Goal: Task Accomplishment & Management: Complete application form

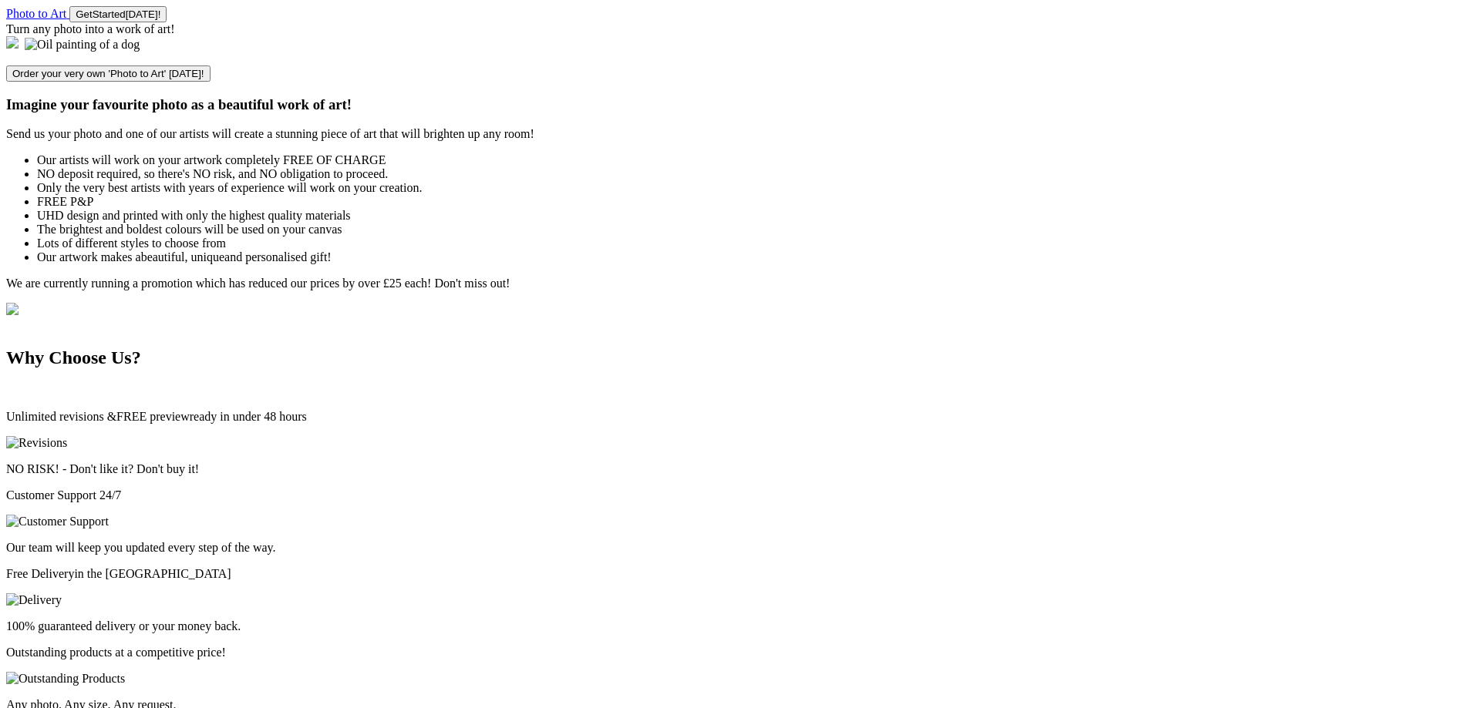
click at [167, 22] on button "Get Start ed [DATE]!" at bounding box center [117, 14] width 97 height 16
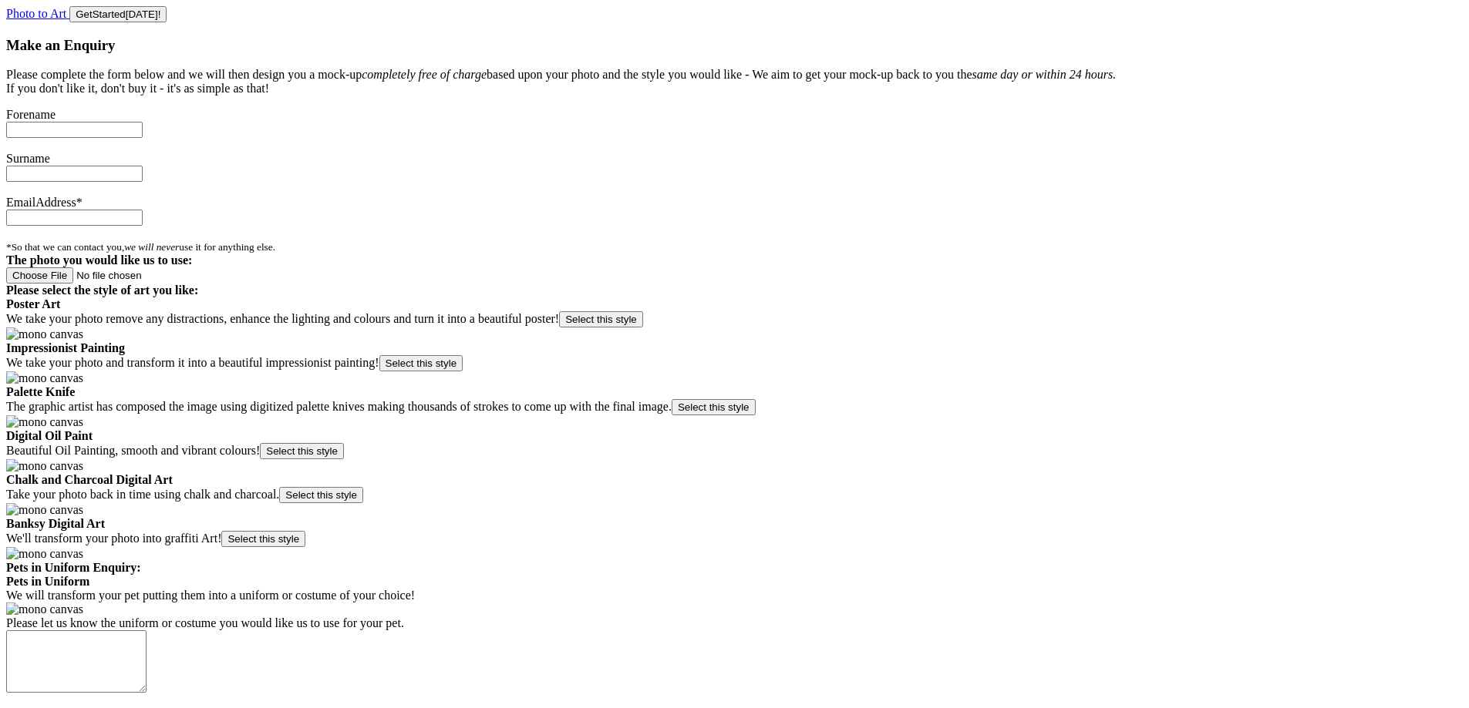
click at [143, 138] on input "text" at bounding box center [74, 130] width 136 height 16
type input "ste"
click at [143, 182] on input "text" at bounding box center [74, 174] width 136 height 16
type input "ste"
click at [143, 226] on input "text" at bounding box center [74, 218] width 136 height 16
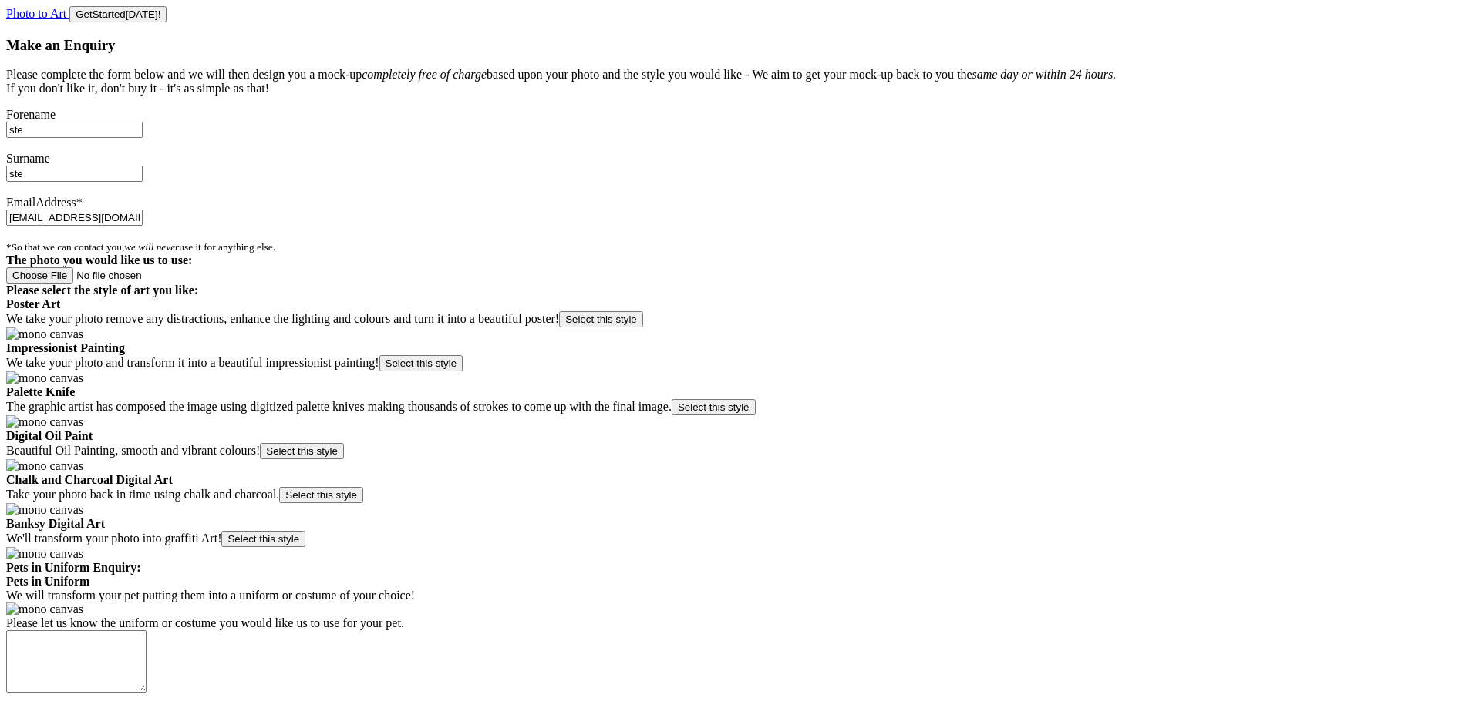
type input "ste@test.com"
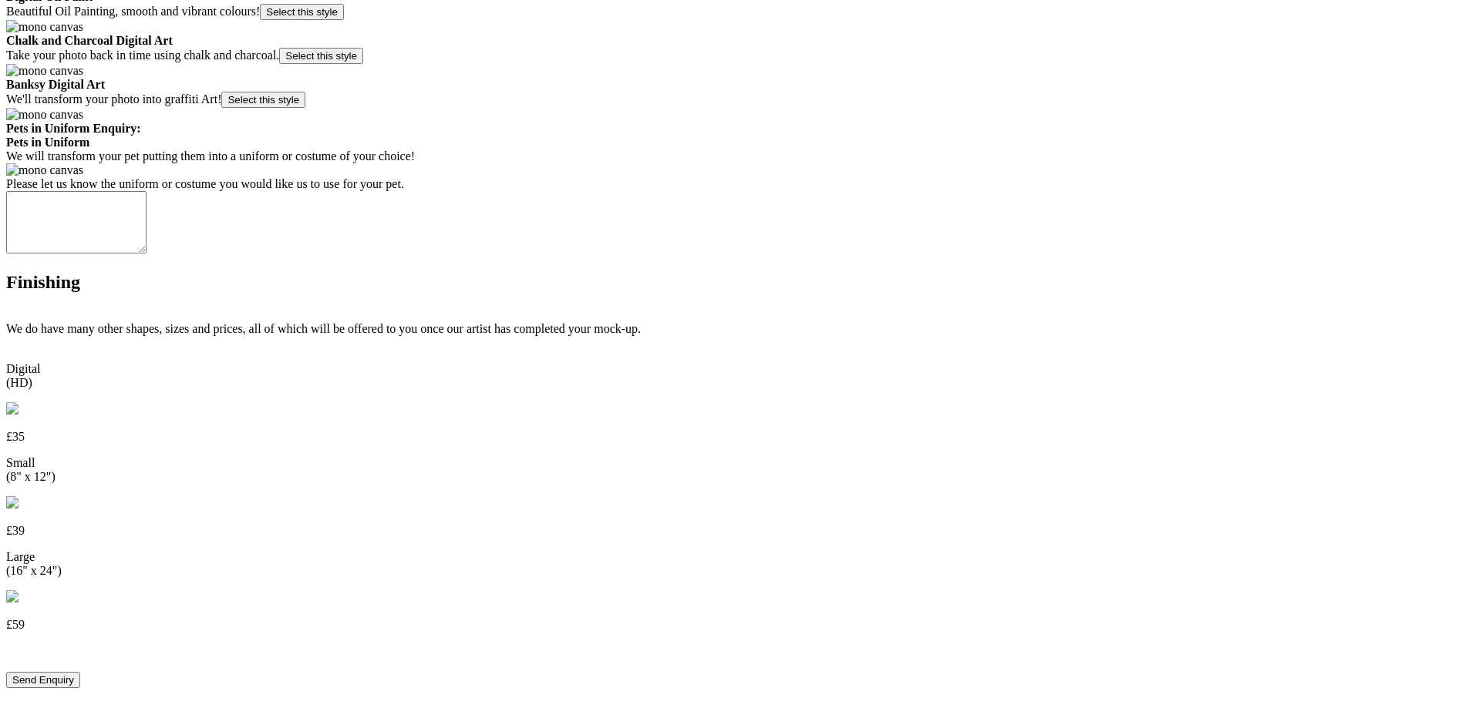
scroll to position [617, 0]
click at [344, 20] on button "Select this style" at bounding box center [302, 12] width 84 height 16
click at [80, 672] on button "Send Enquiry" at bounding box center [43, 680] width 74 height 16
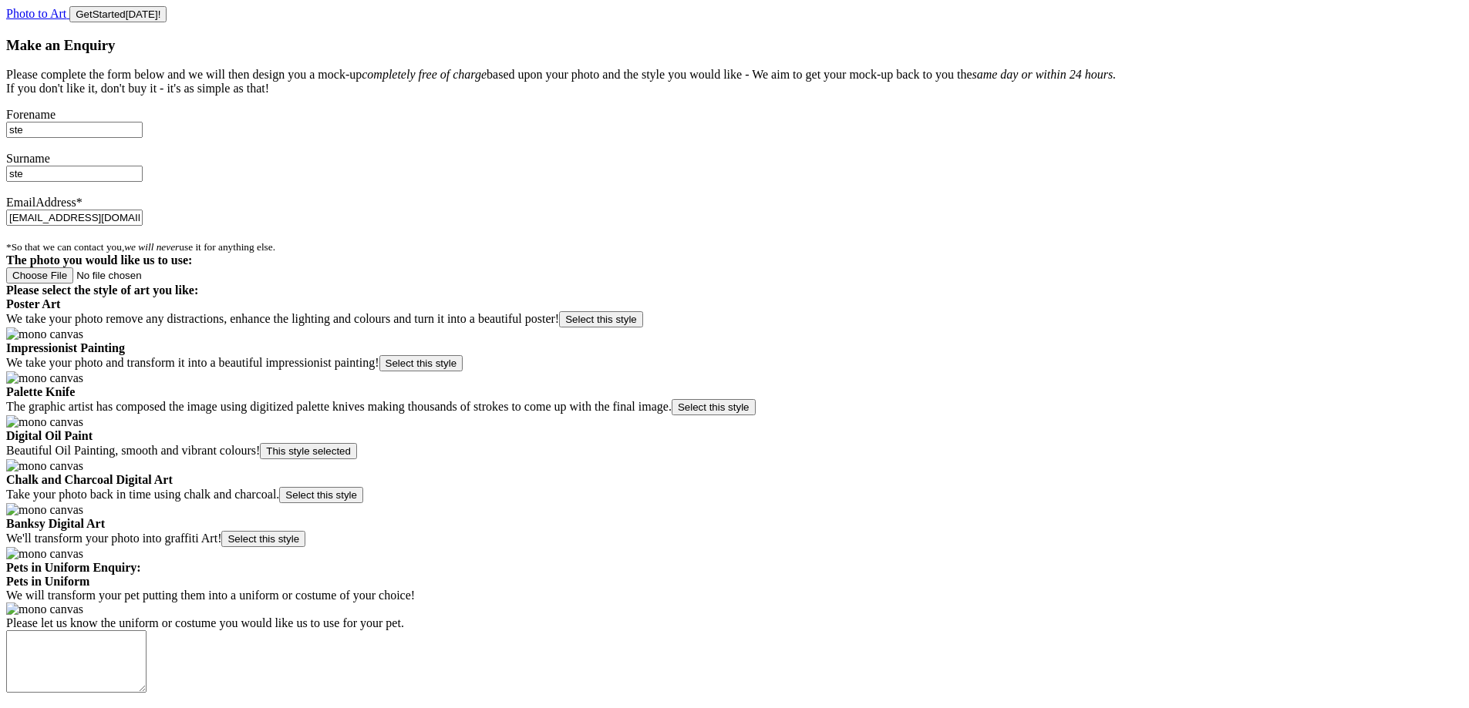
drag, startPoint x: 975, startPoint y: 252, endPoint x: 841, endPoint y: 246, distance: 134.3
click at [841, 196] on div "Surname ste" at bounding box center [734, 174] width 1456 height 44
type input "banana"
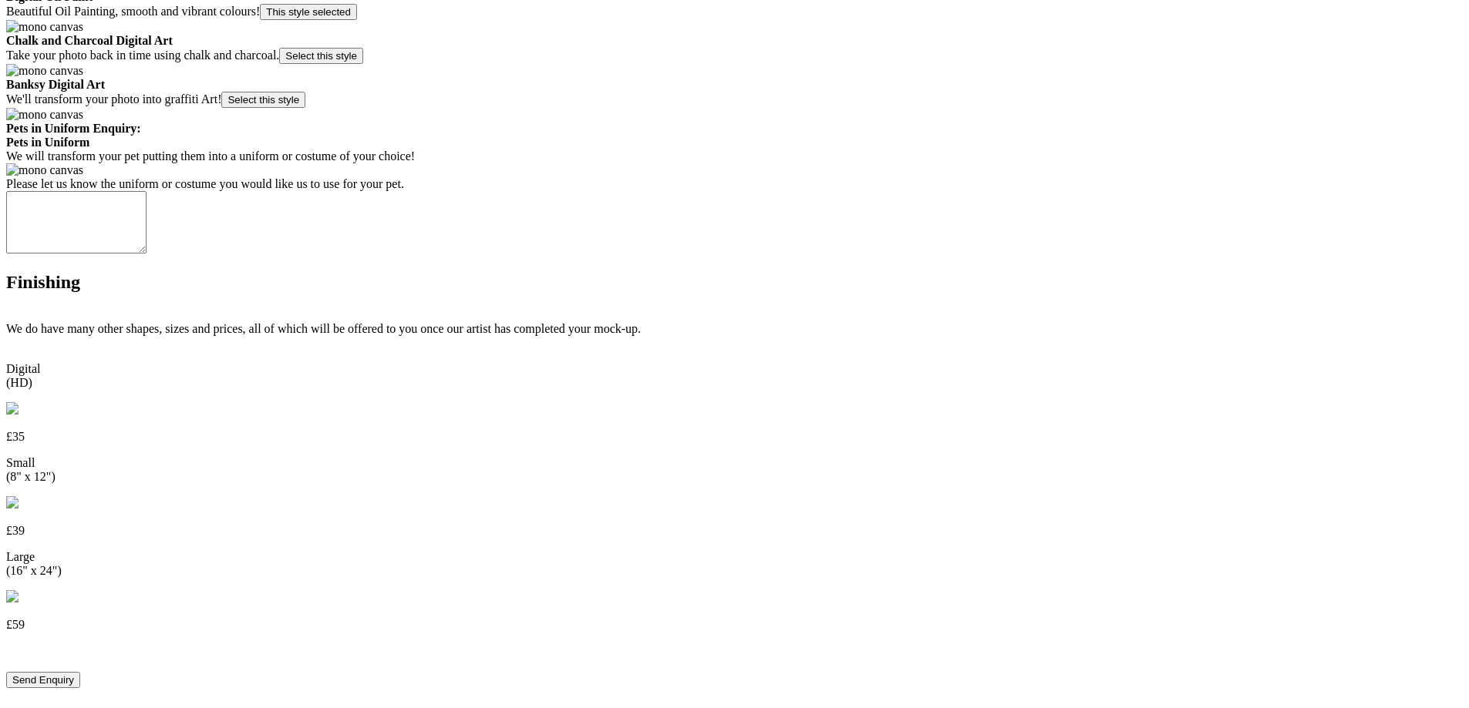
scroll to position [1085, 0]
click at [80, 672] on button "Send Enquiry" at bounding box center [43, 680] width 74 height 16
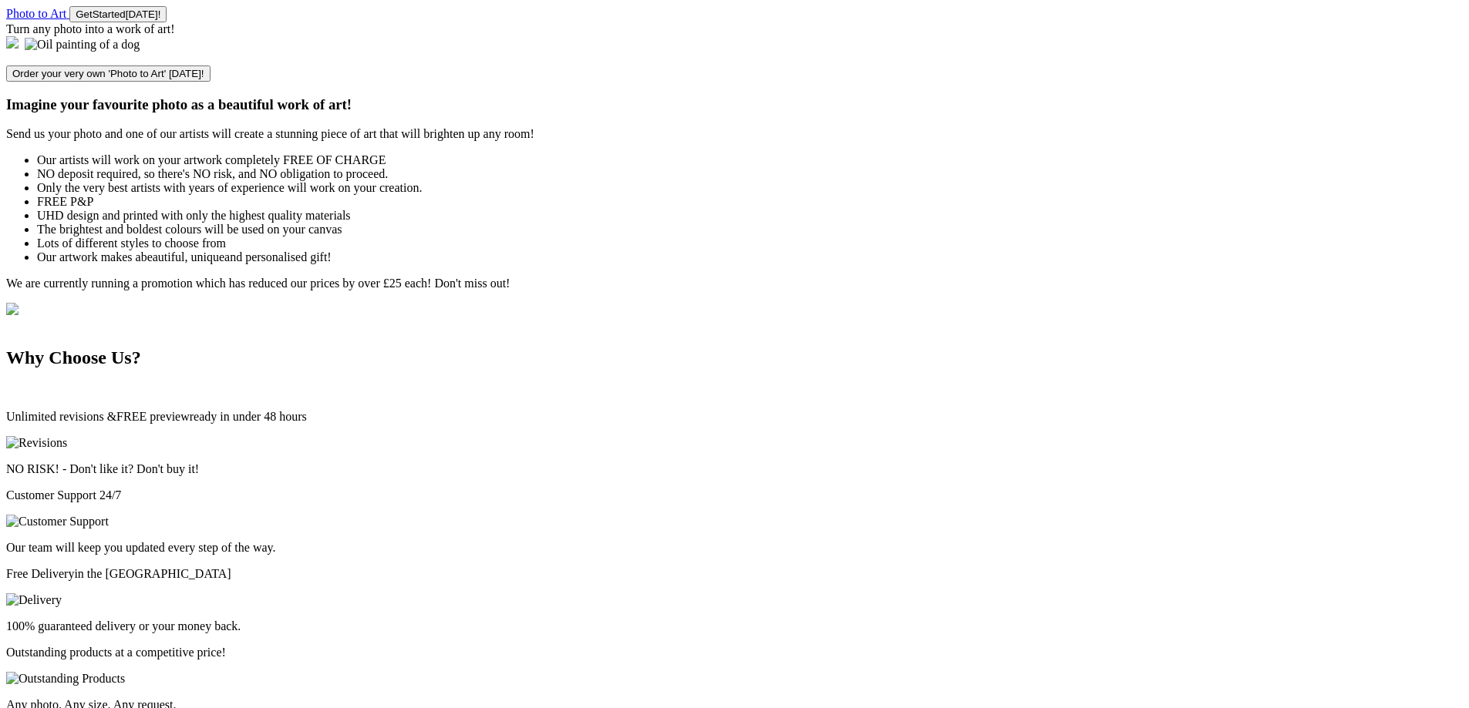
click at [167, 21] on button "Get Start ed [DATE]!" at bounding box center [117, 14] width 97 height 16
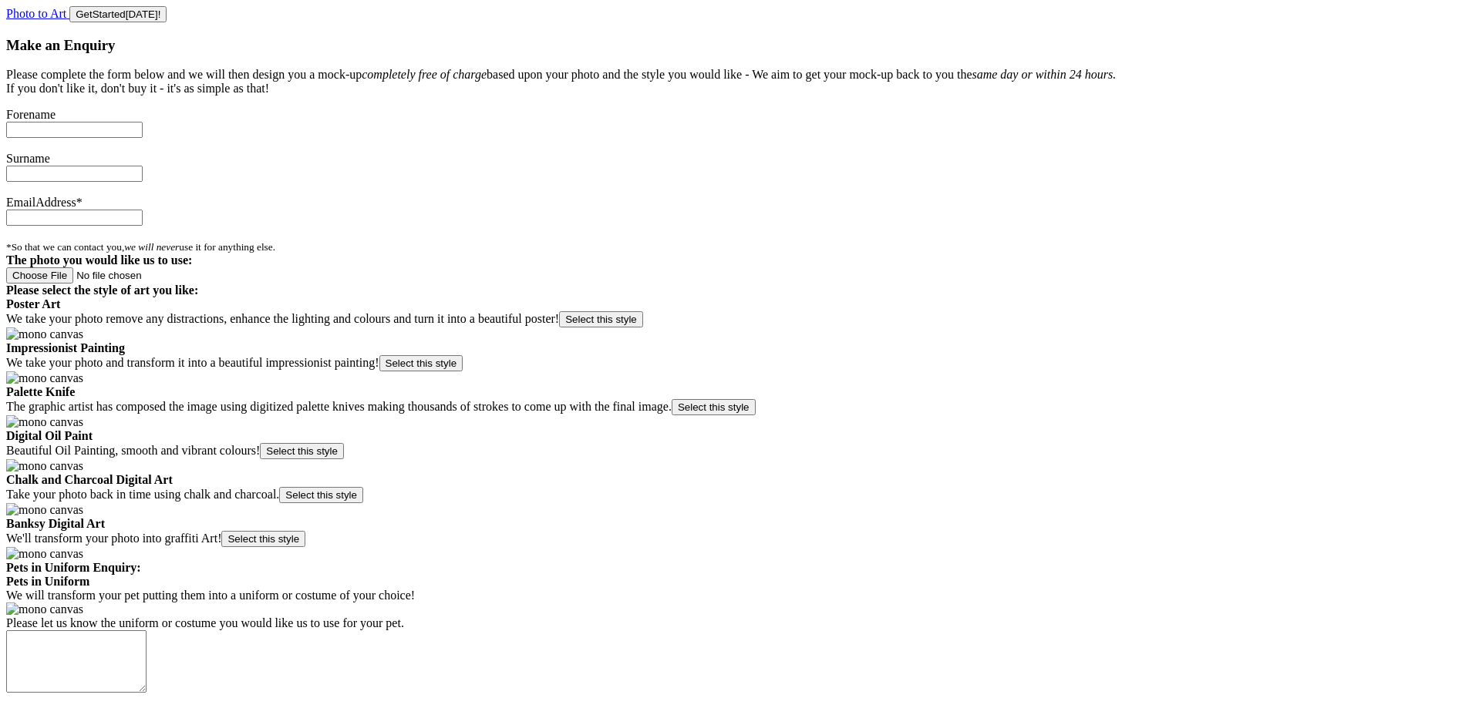
click at [143, 138] on input "text" at bounding box center [74, 130] width 136 height 16
type input "Ste"
type input "Dean"
type input "redquicksilver@gmail.com"
click at [1368, 377] on body "Photo to Art Get Start ed Today! Make an Enquiry Please complete the form below…" at bounding box center [734, 574] width 1456 height 1136
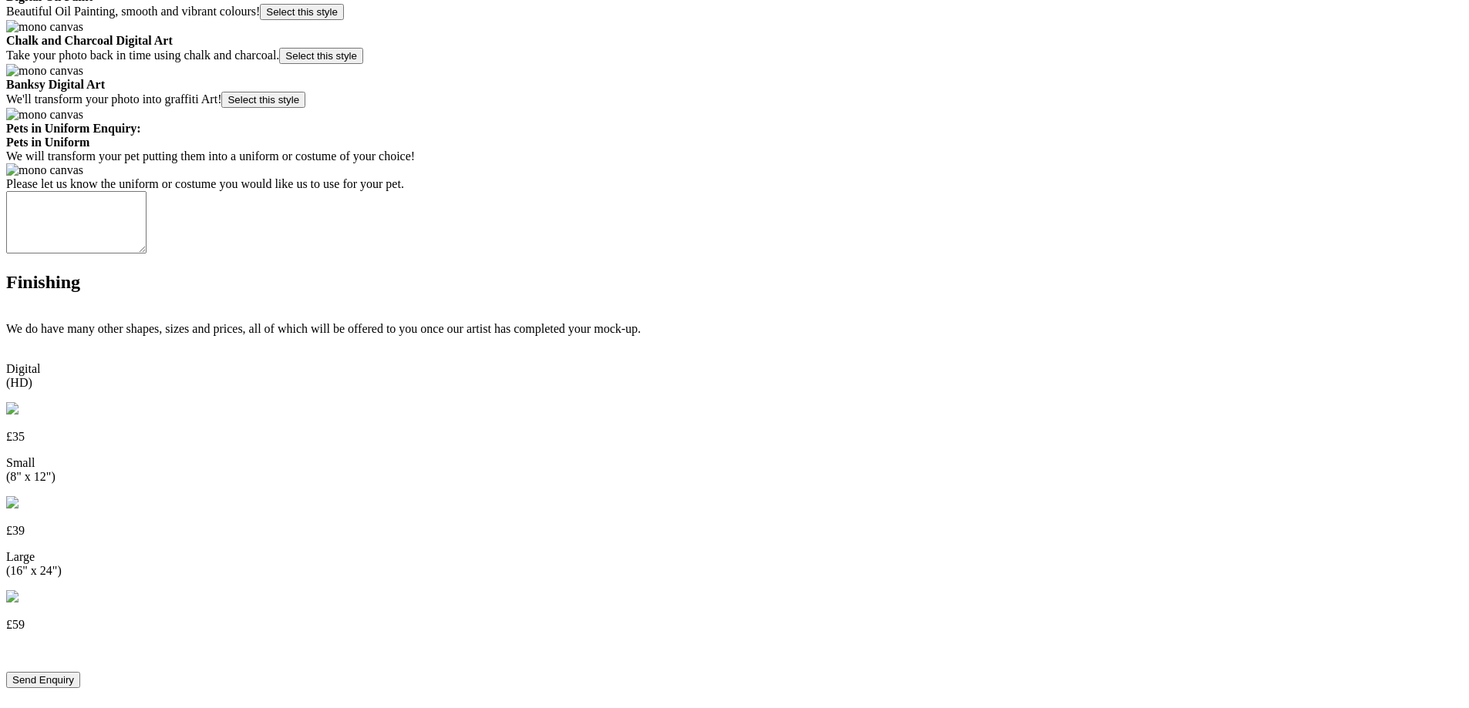
scroll to position [771, 0]
click at [80, 672] on button "Send Enquiry" at bounding box center [43, 680] width 74 height 16
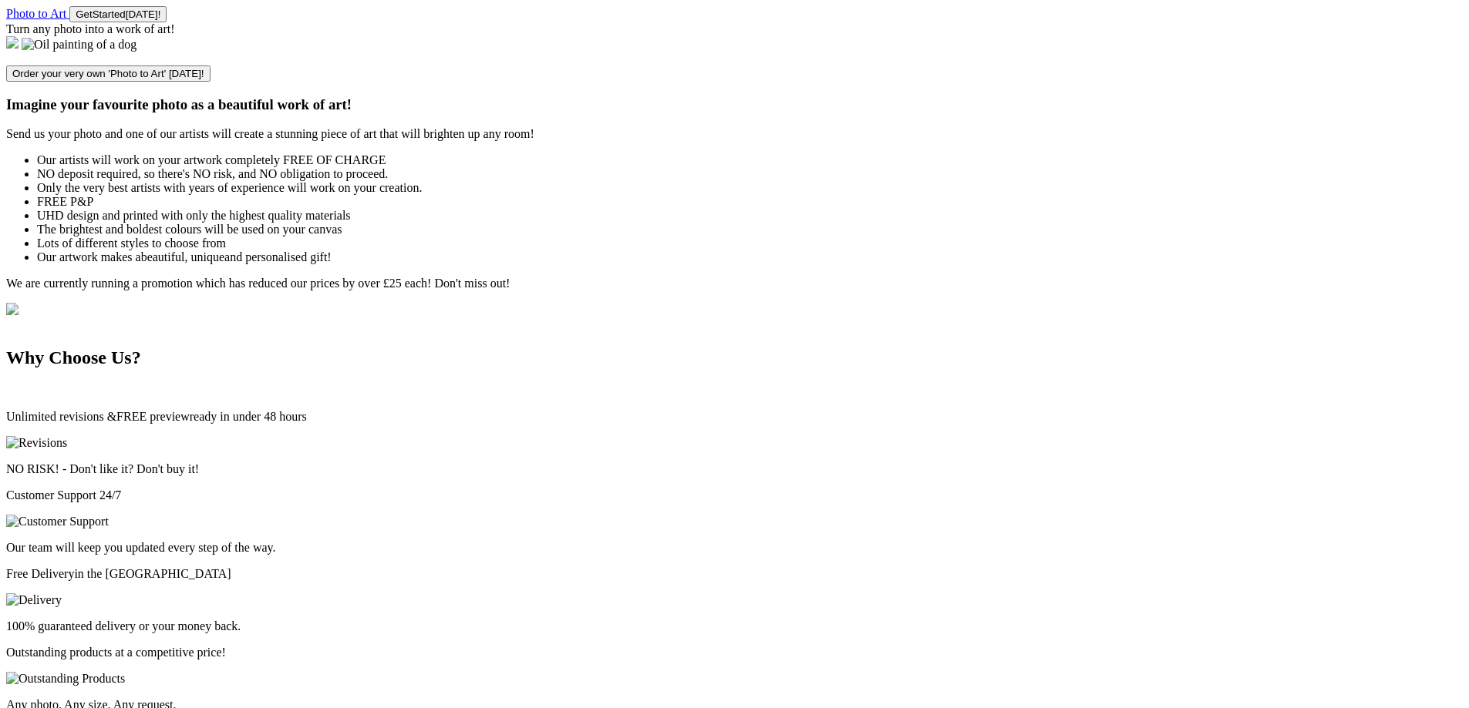
click at [167, 22] on button "Get Start ed [DATE]!" at bounding box center [117, 14] width 97 height 16
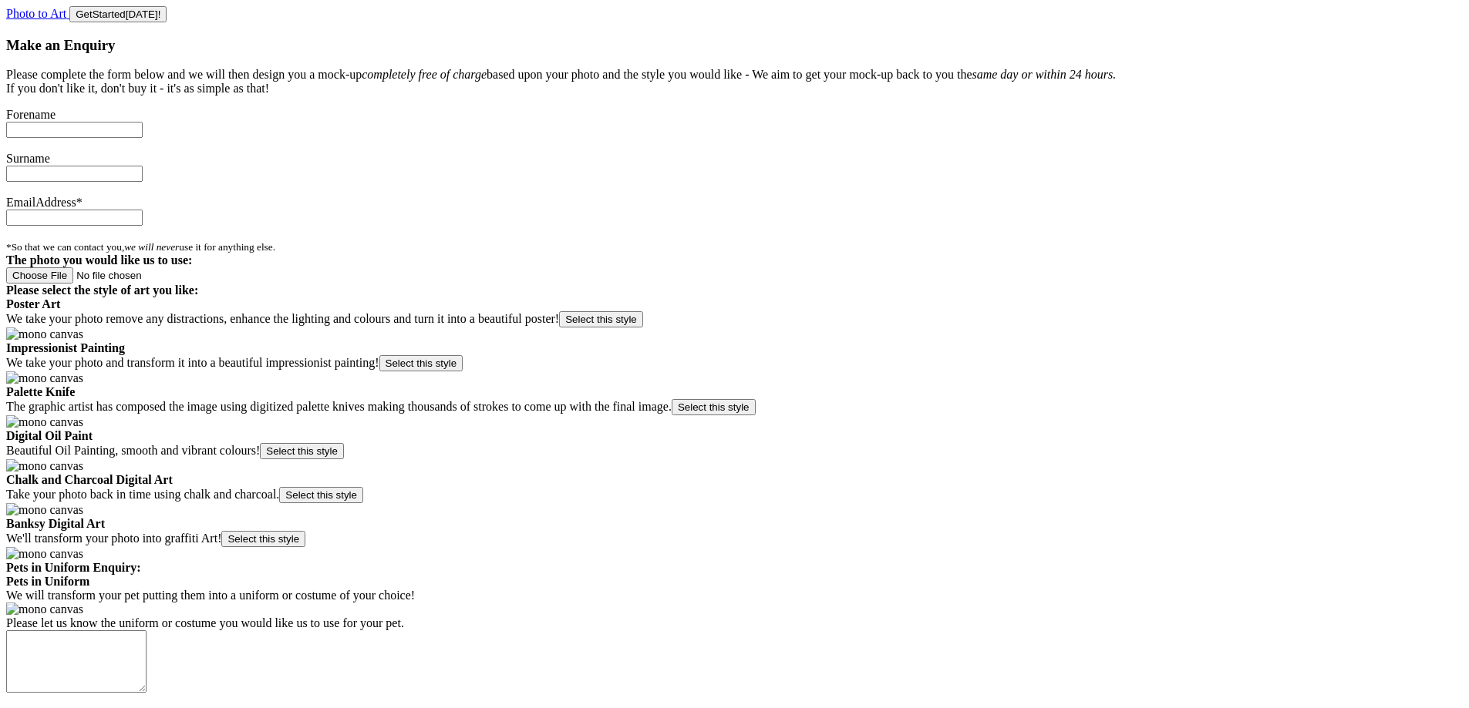
click at [143, 138] on input "text" at bounding box center [74, 130] width 136 height 16
type input "Ste"
type input "Test"
type input "ste@test.com"
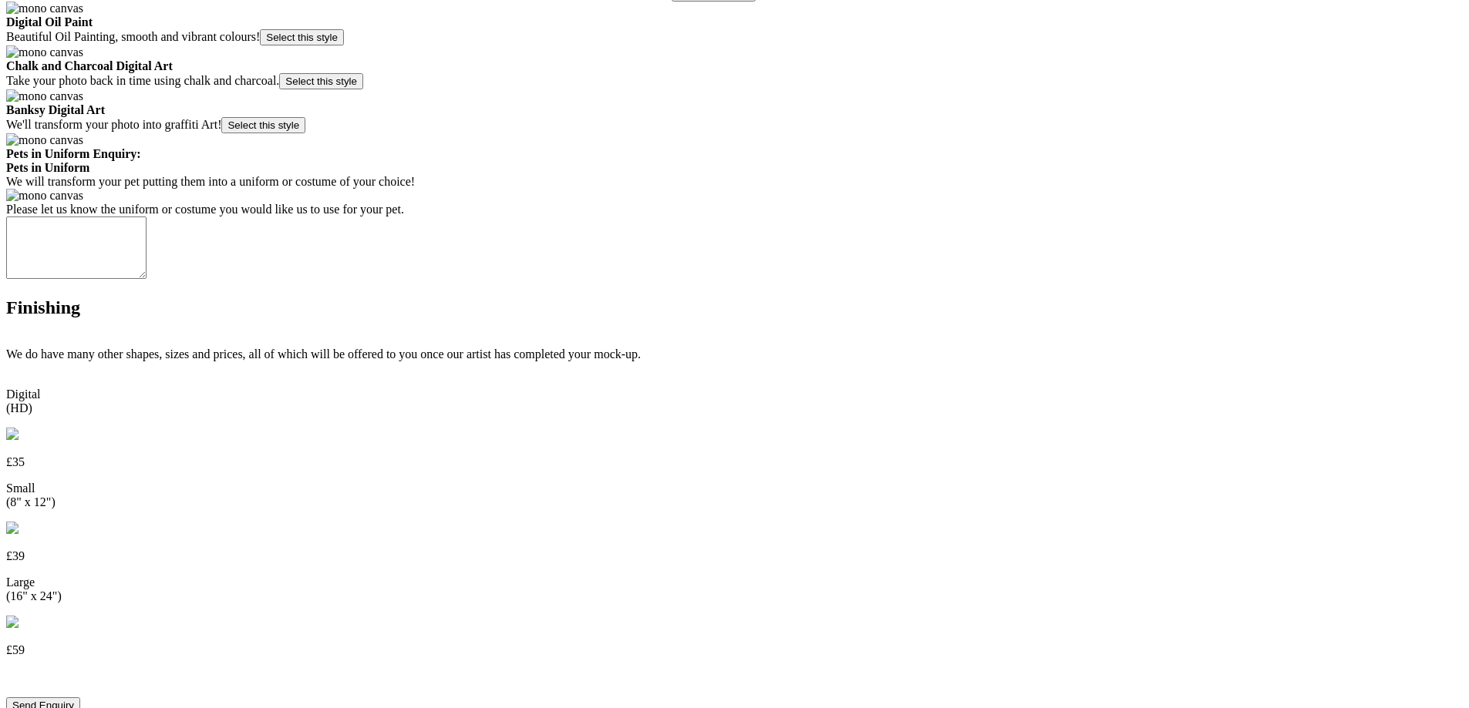
scroll to position [617, 0]
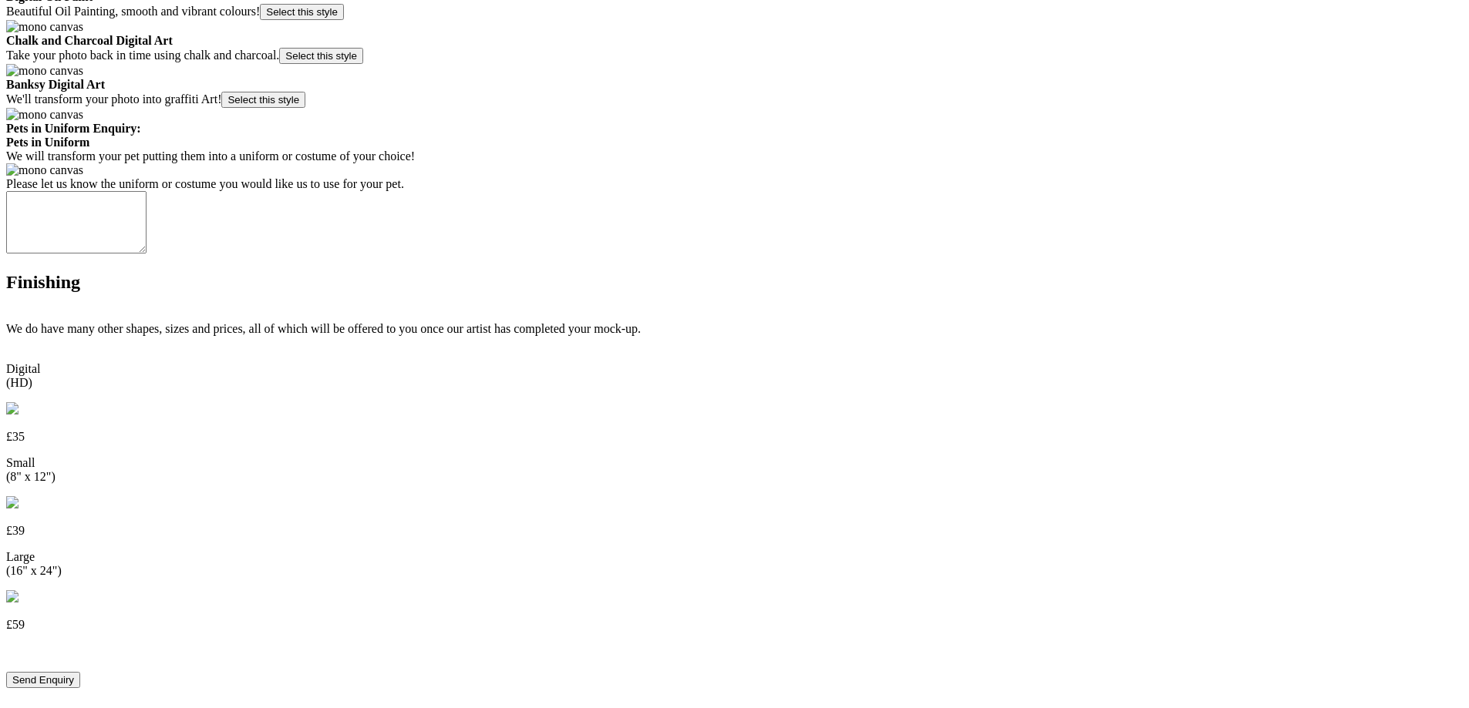
click at [344, 20] on button "Select this style" at bounding box center [302, 12] width 84 height 16
click at [80, 672] on button "Send Enquiry" at bounding box center [43, 680] width 74 height 16
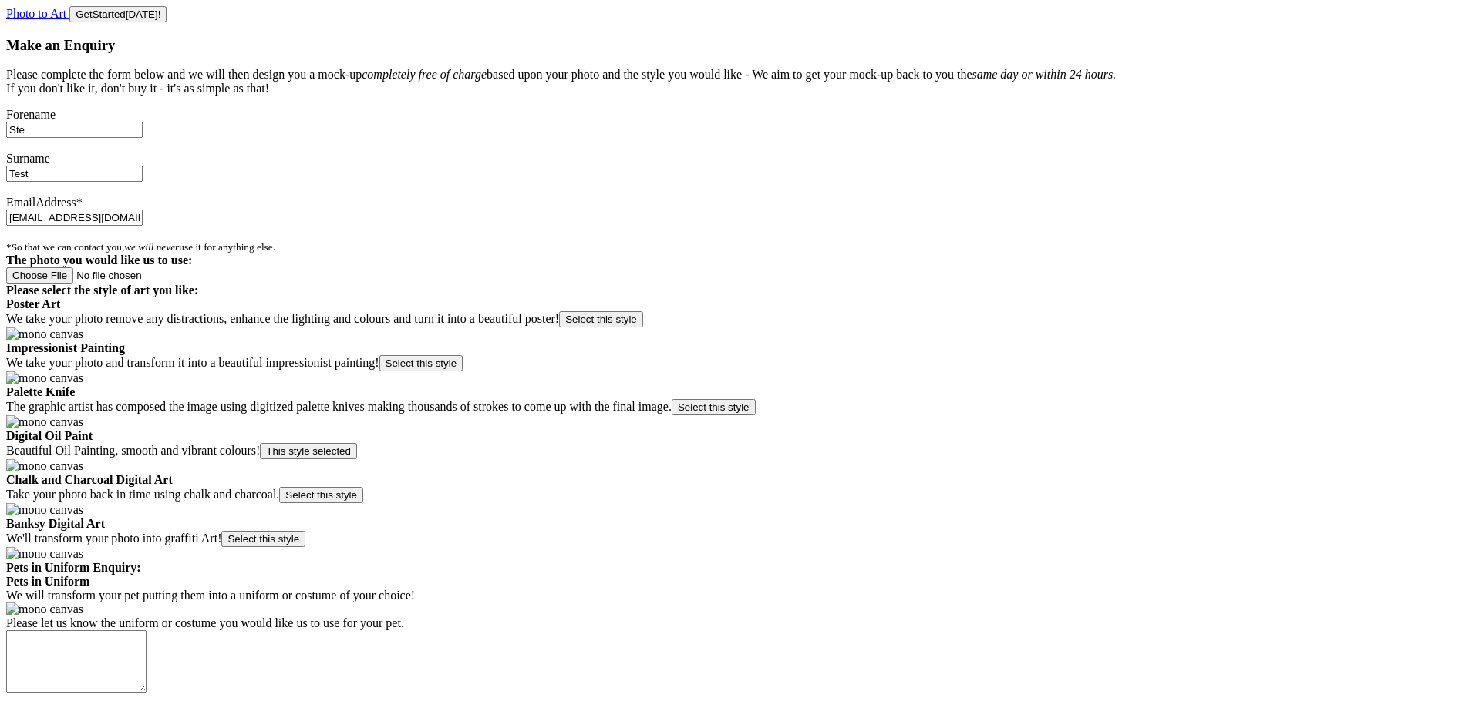
drag, startPoint x: 500, startPoint y: 299, endPoint x: 233, endPoint y: 316, distance: 267.3
click at [233, 240] on div "EmailAddress* ste@test.com" at bounding box center [734, 218] width 1456 height 44
type input "ste@ste.com"
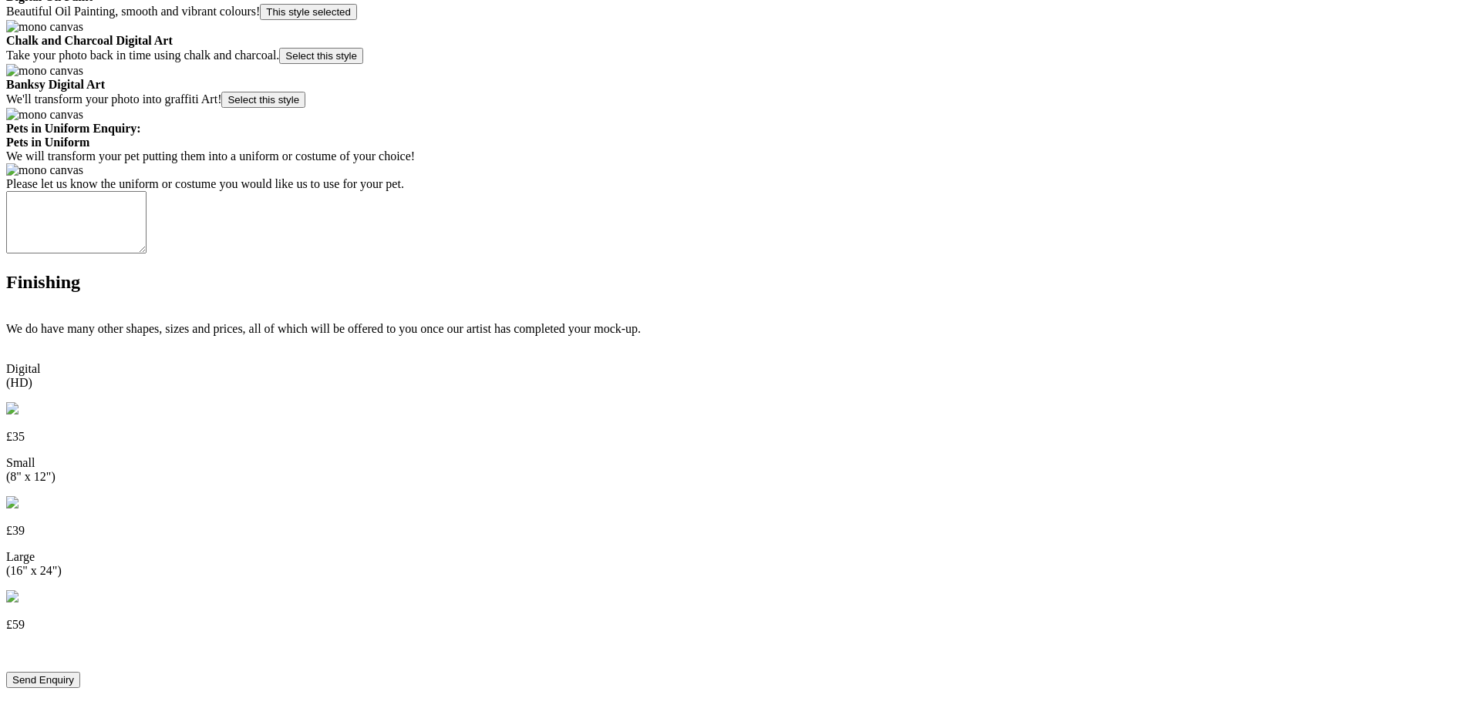
scroll to position [1085, 0]
click at [80, 672] on button "Send Enquiry" at bounding box center [43, 680] width 74 height 16
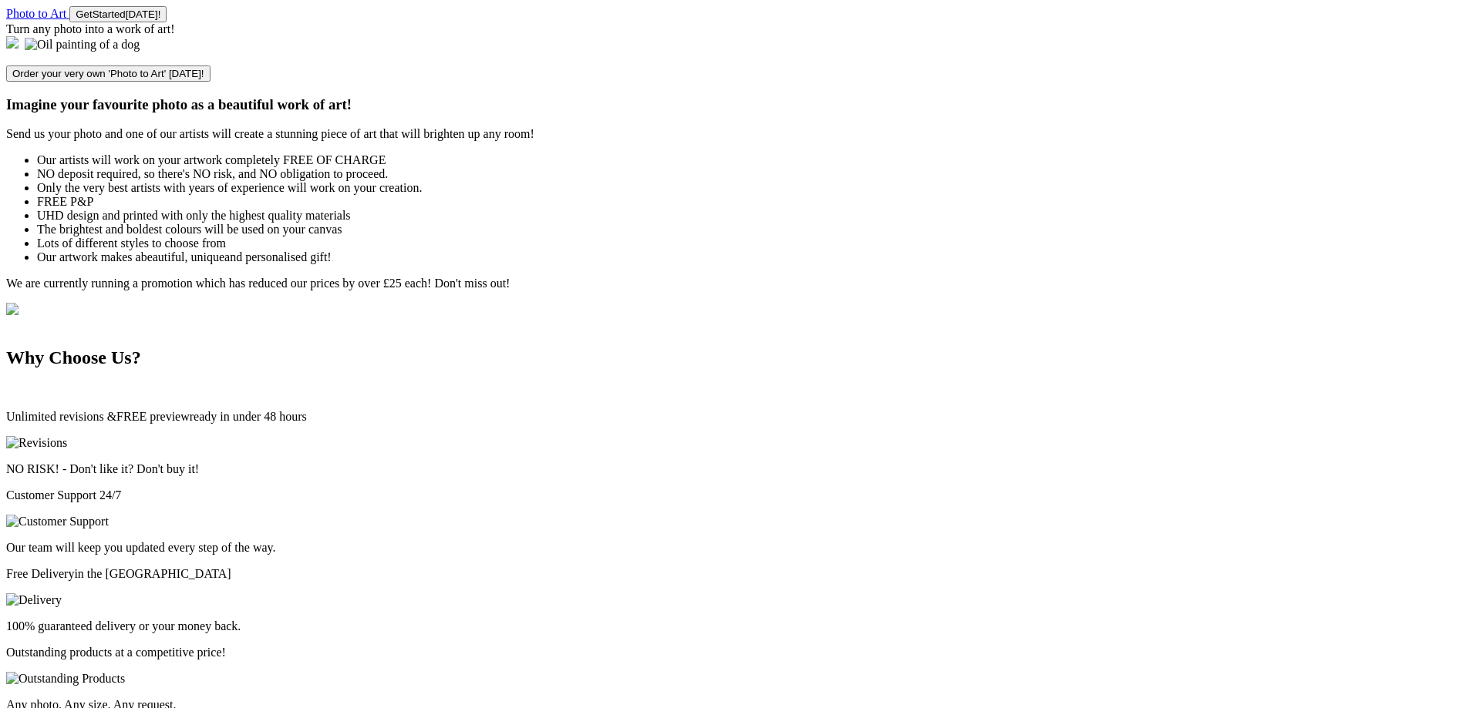
click at [167, 22] on button "Get Start ed [DATE]!" at bounding box center [117, 14] width 97 height 16
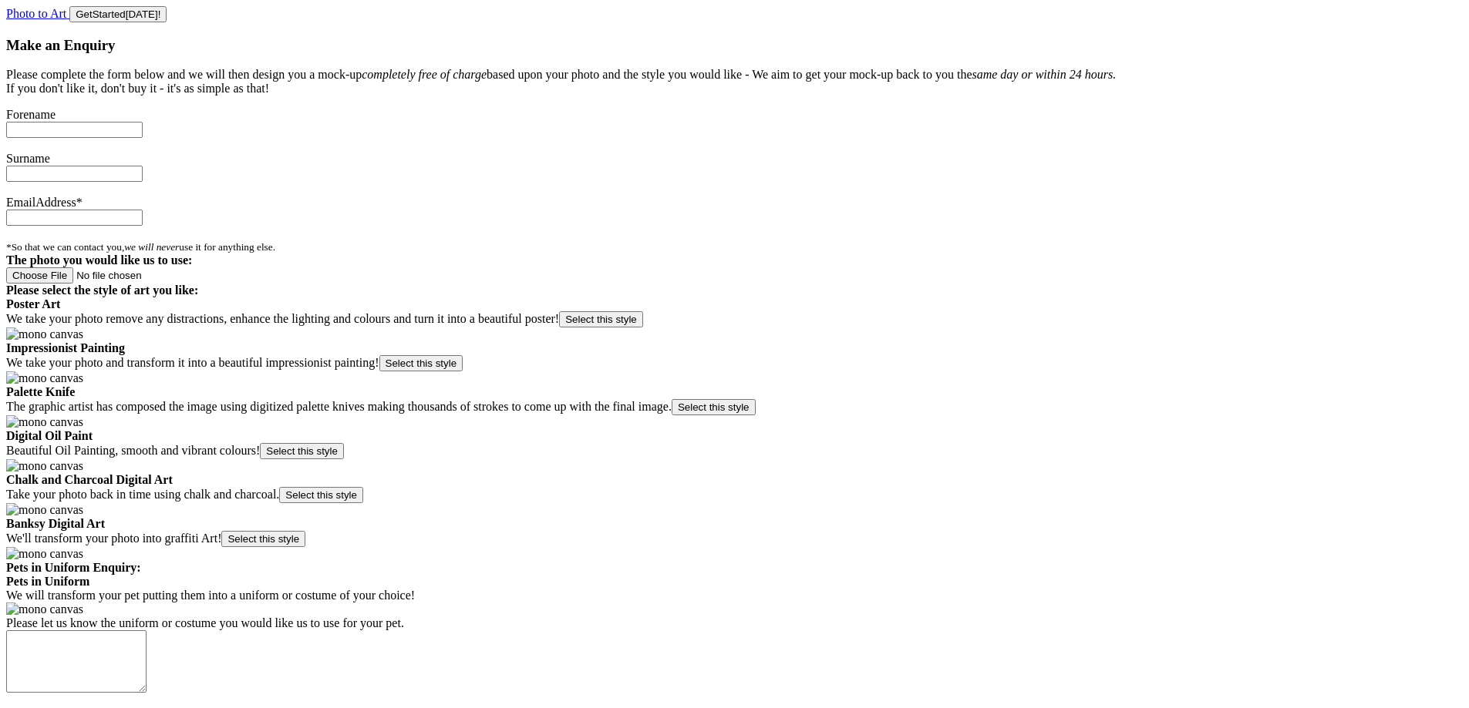
click at [143, 138] on input "text" at bounding box center [74, 130] width 136 height 16
type input "Ste"
type input "Dean"
type input "ste@bananamilkshake.com"
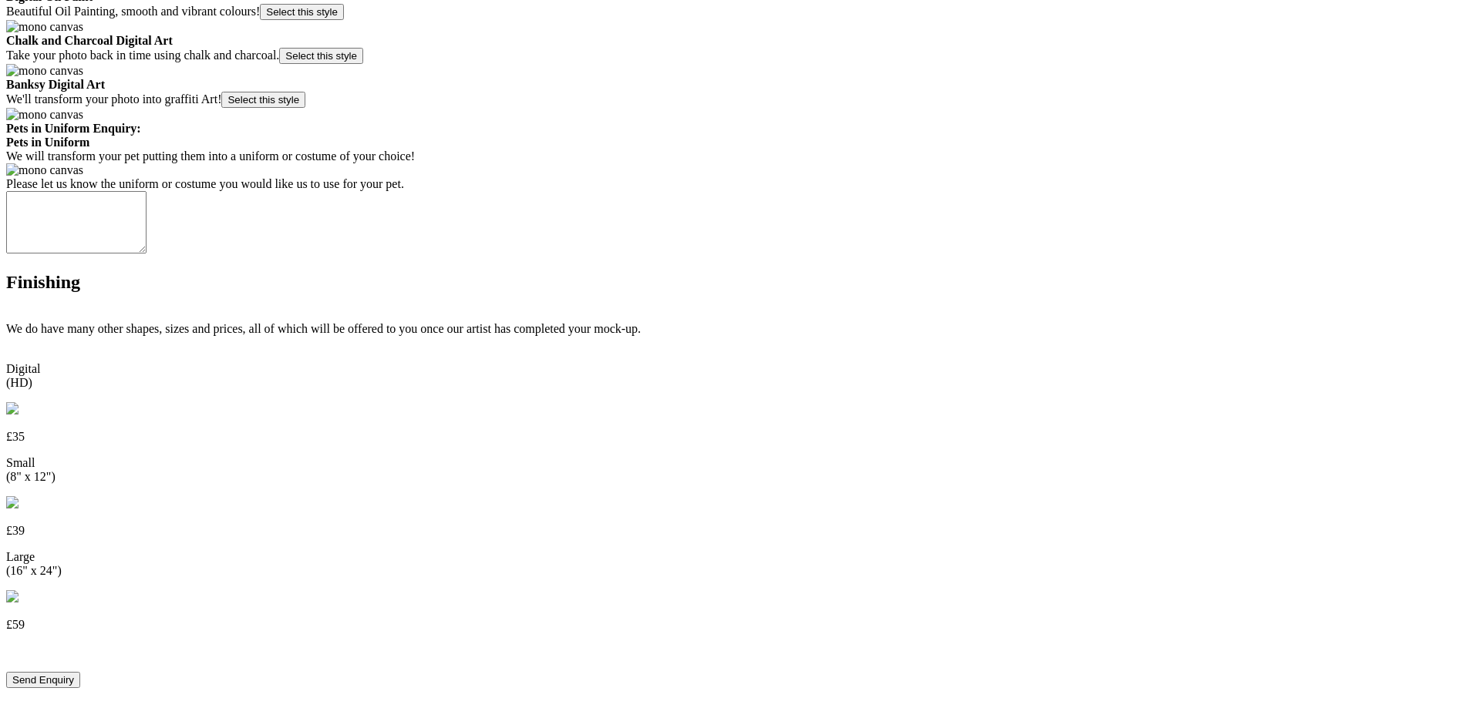
click at [305, 108] on button "Select this style" at bounding box center [263, 100] width 84 height 16
click at [80, 672] on button "Send Enquiry" at bounding box center [43, 680] width 74 height 16
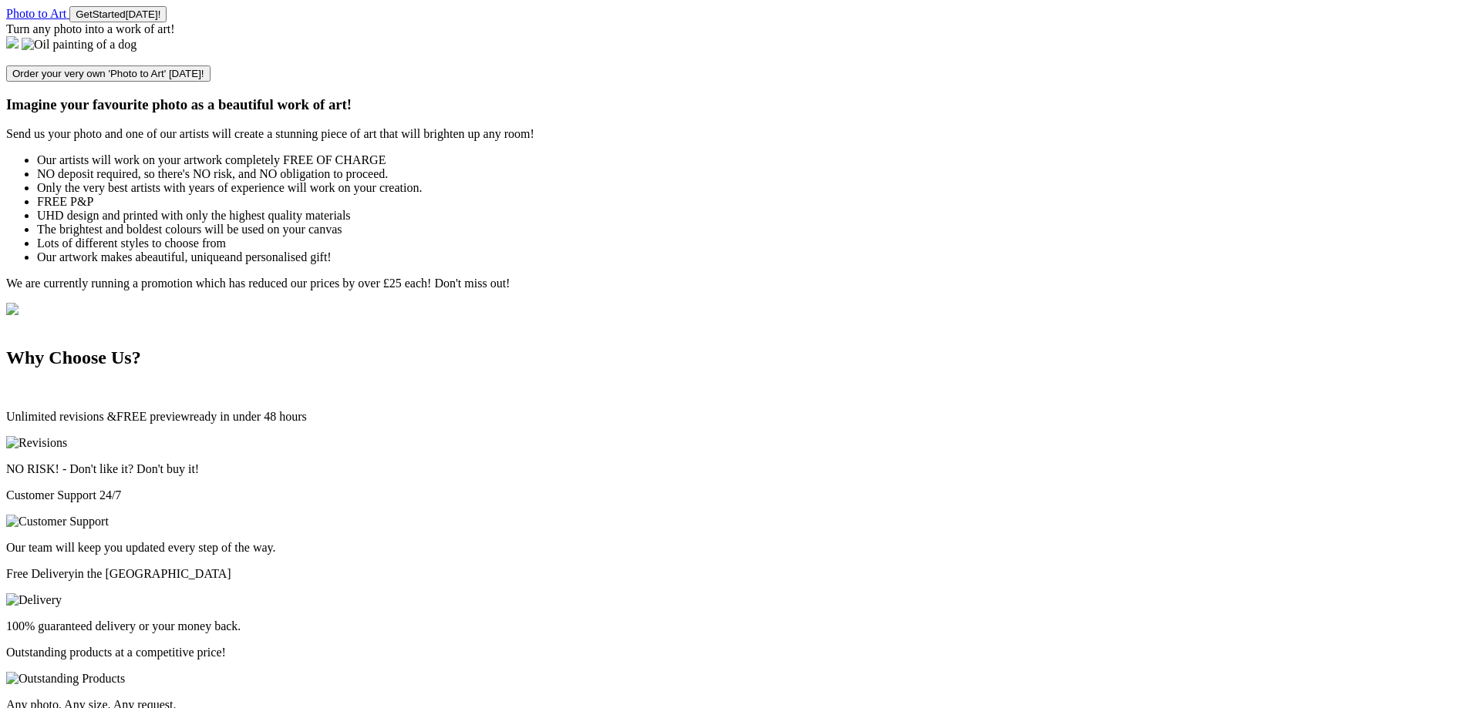
click at [167, 22] on button "Get Start ed [DATE]!" at bounding box center [117, 14] width 97 height 16
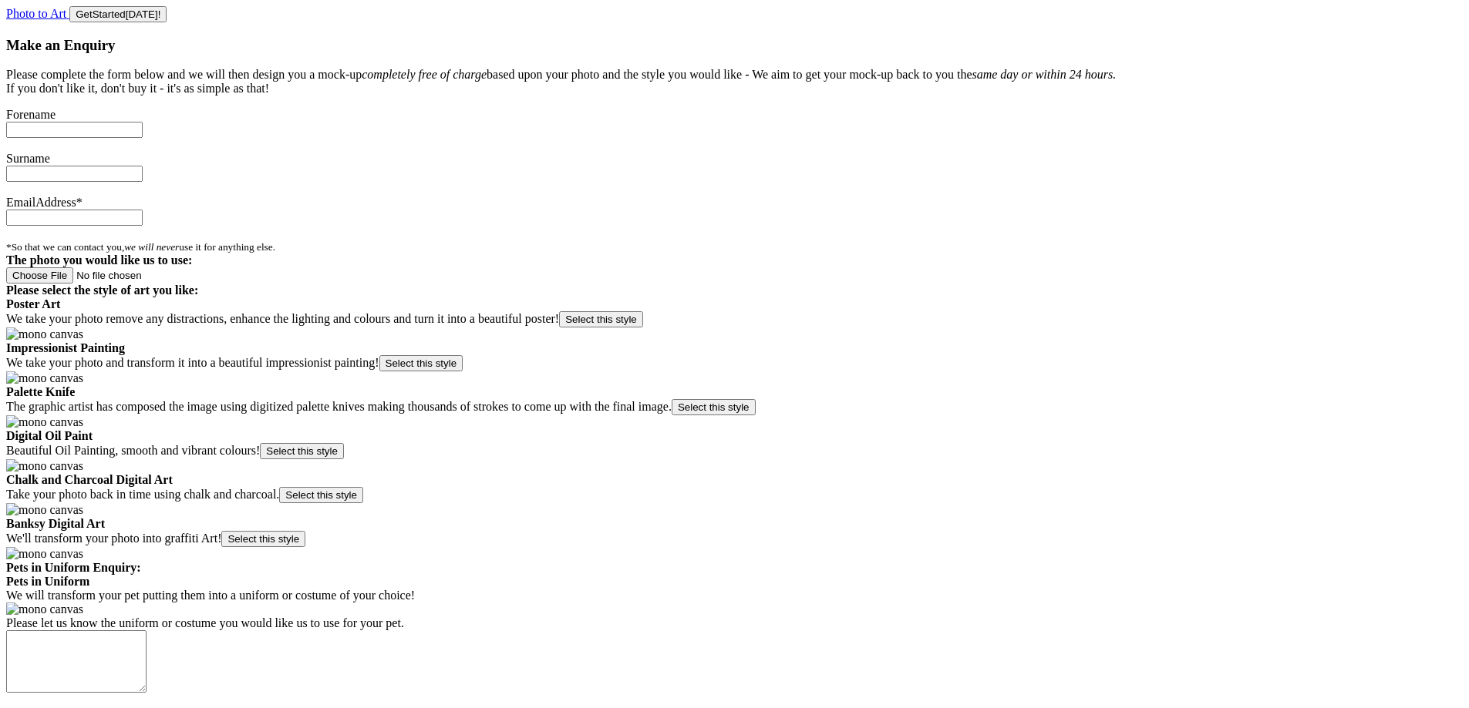
click at [143, 138] on input "text" at bounding box center [74, 130] width 136 height 16
type input "Ste"
type input "[PERSON_NAME]"
type input "[EMAIL_ADDRESS][PERSON_NAME][DOMAIN_NAME]"
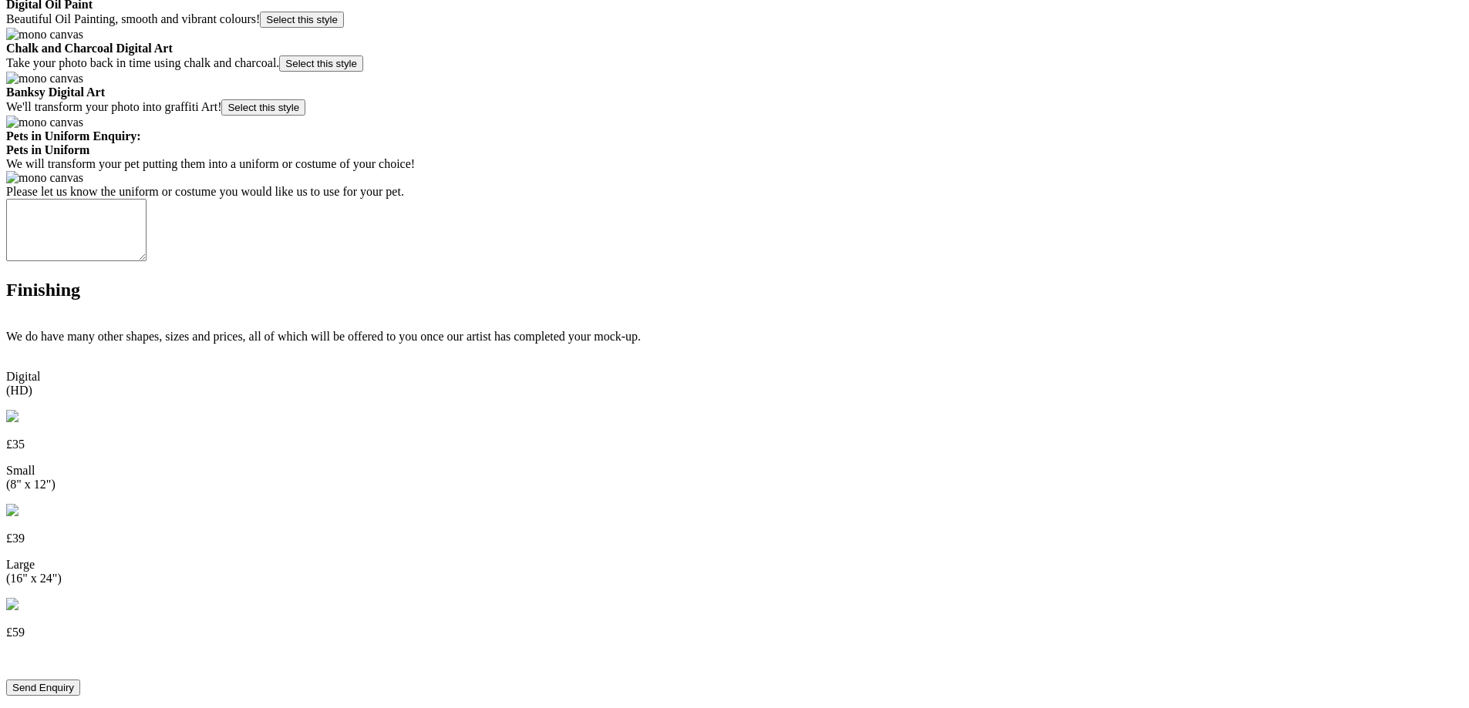
scroll to position [463, 0]
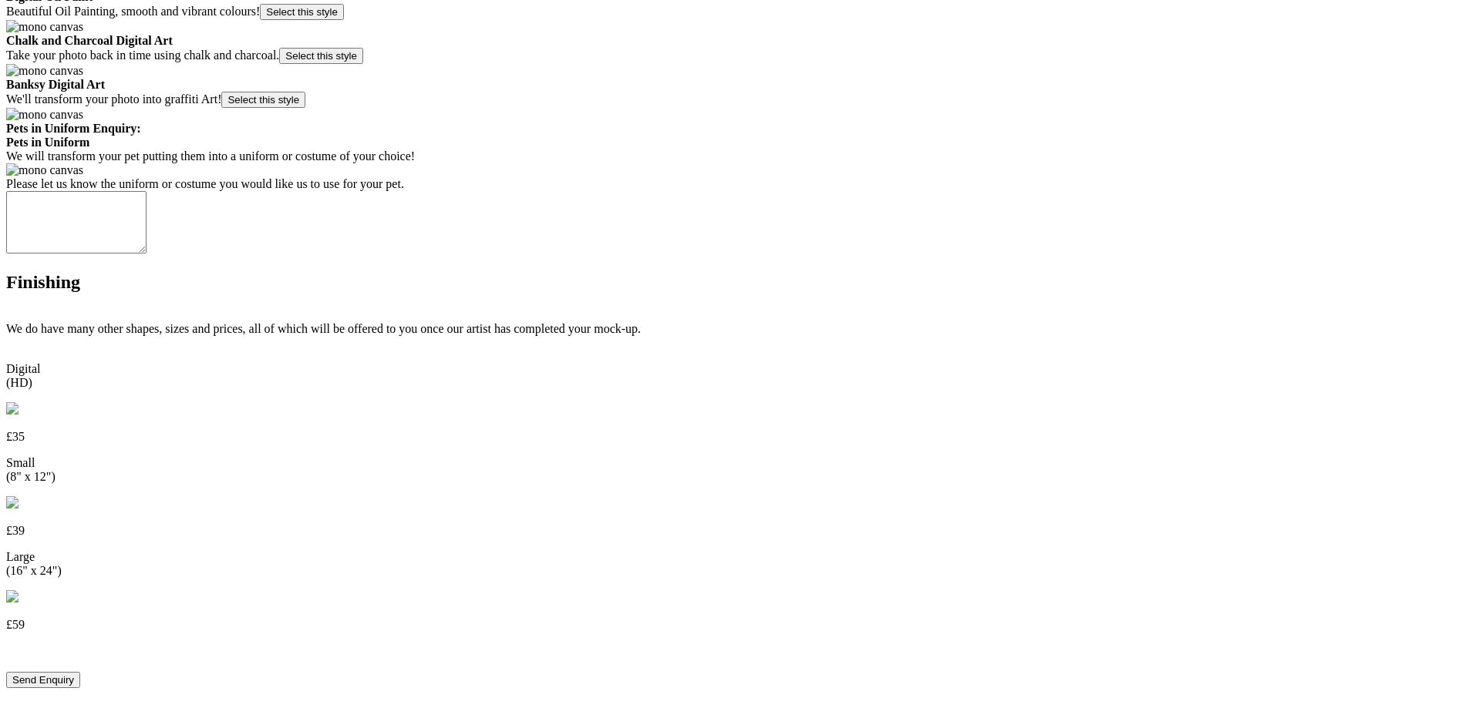
click at [80, 672] on button "Send Enquiry" at bounding box center [43, 680] width 74 height 16
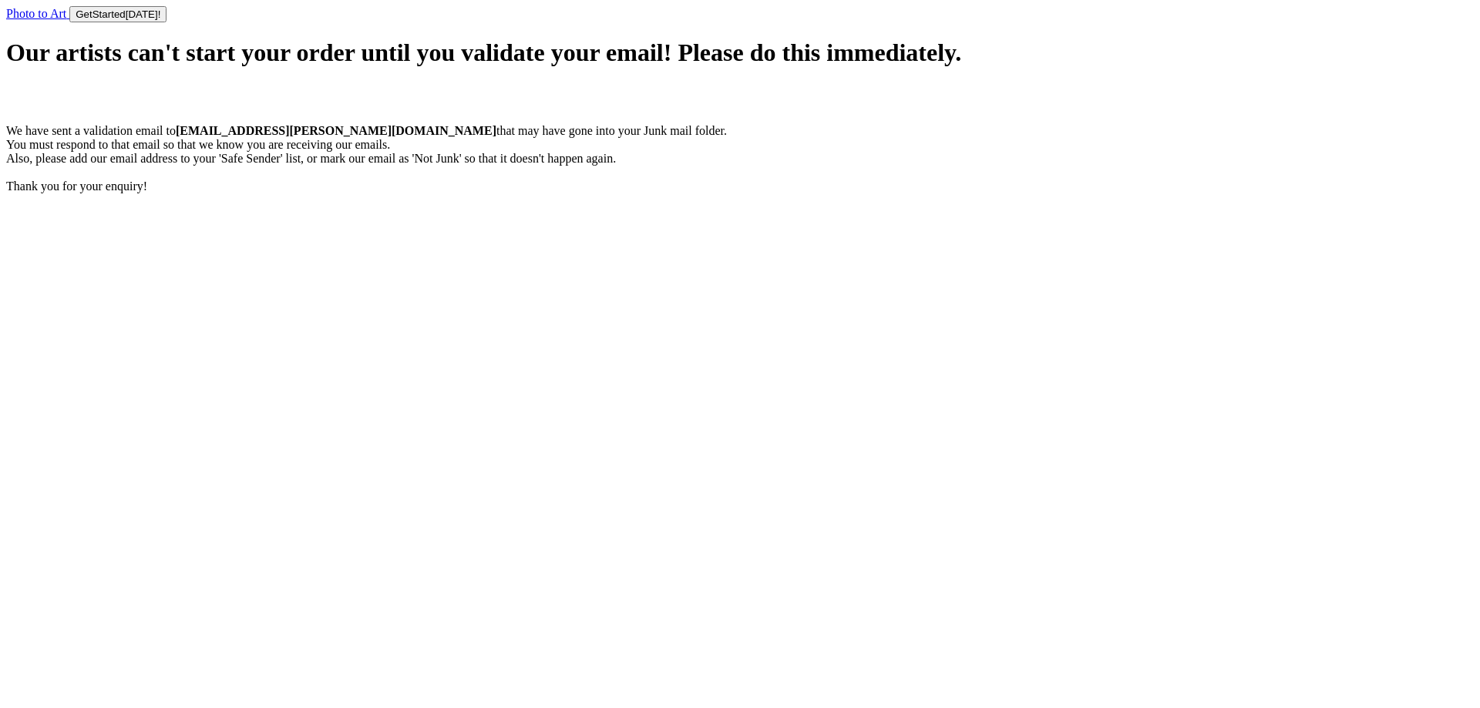
click at [839, 226] on html "Photo to Art Get Start ed [DATE]! Our artists can't start your order until you …" at bounding box center [740, 113] width 1480 height 226
